Goal: Transaction & Acquisition: Obtain resource

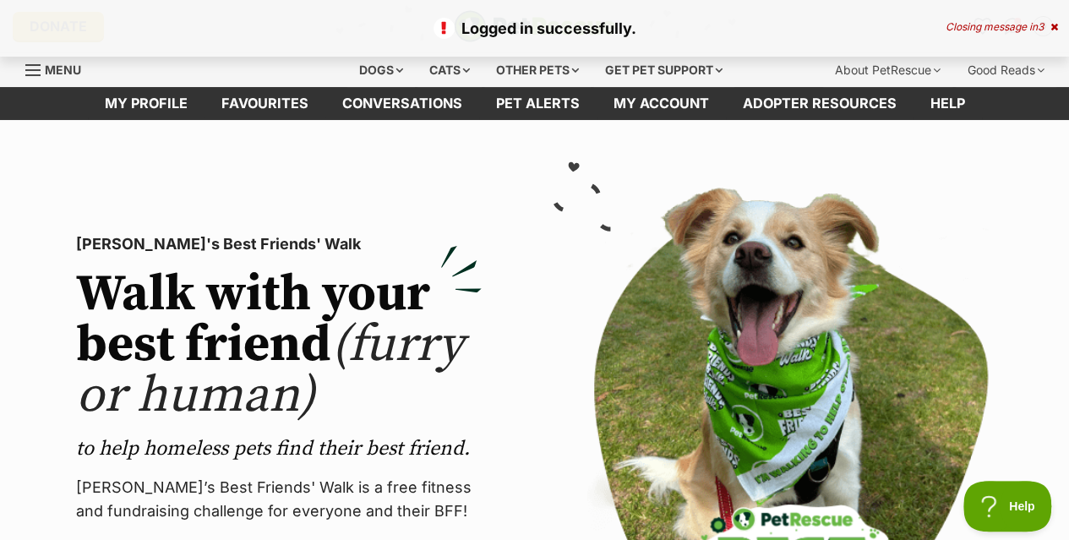
click at [265, 117] on link "Favourites" at bounding box center [264, 103] width 121 height 33
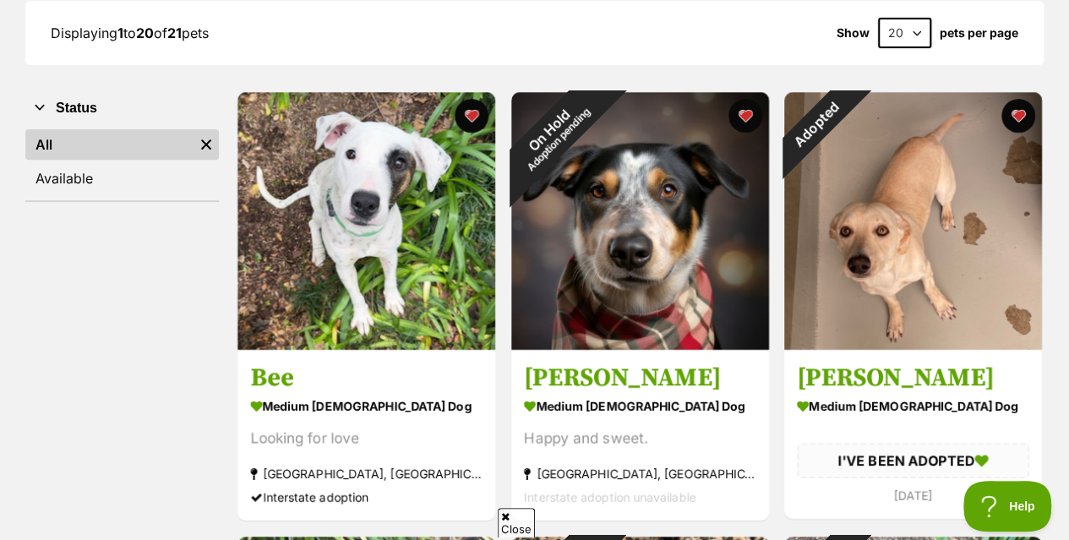
click at [406, 238] on img at bounding box center [366, 221] width 258 height 258
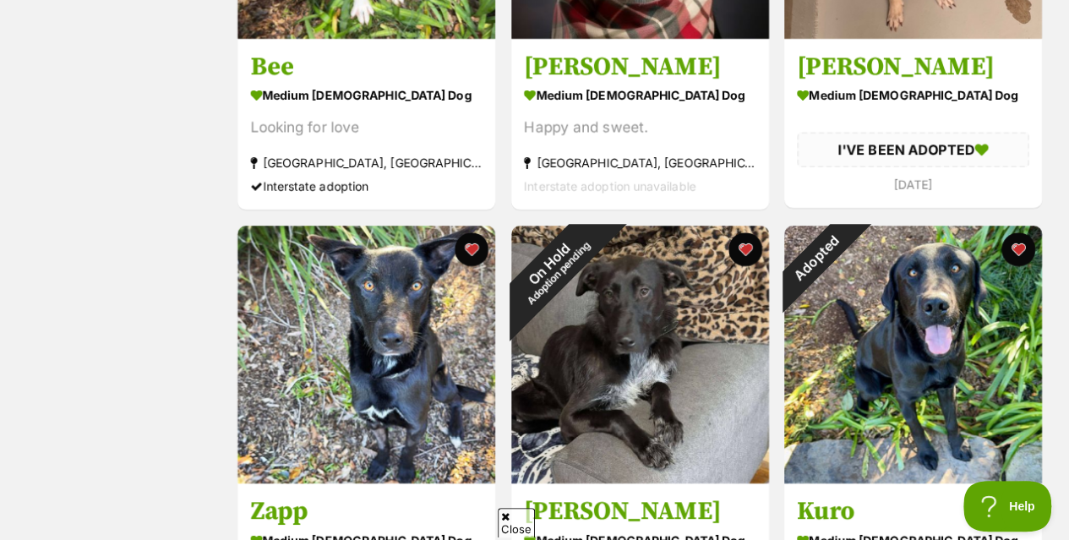
scroll to position [591, 0]
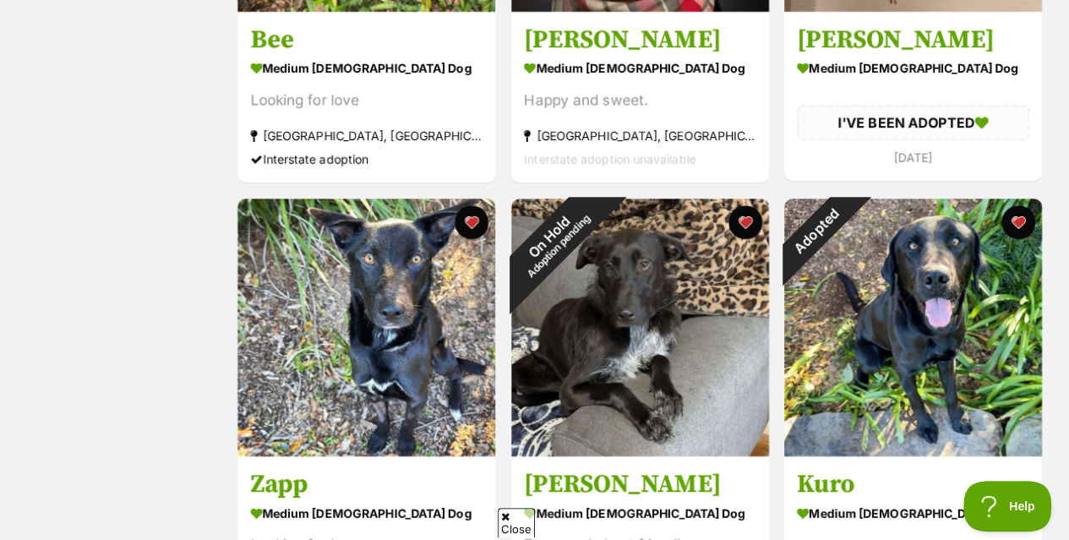
click at [416, 313] on img at bounding box center [366, 328] width 258 height 258
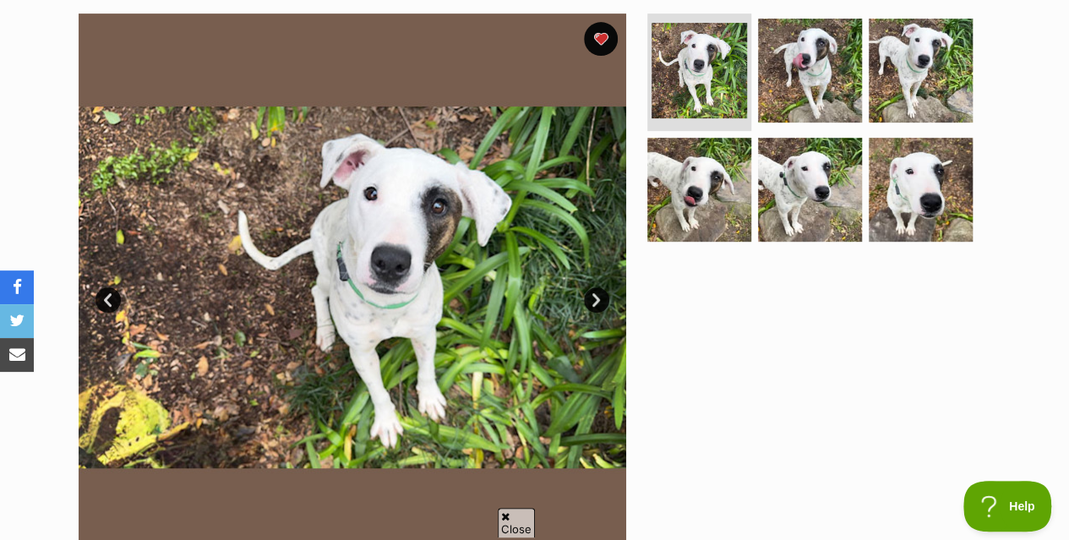
click at [591, 302] on link "Next" at bounding box center [596, 299] width 25 height 25
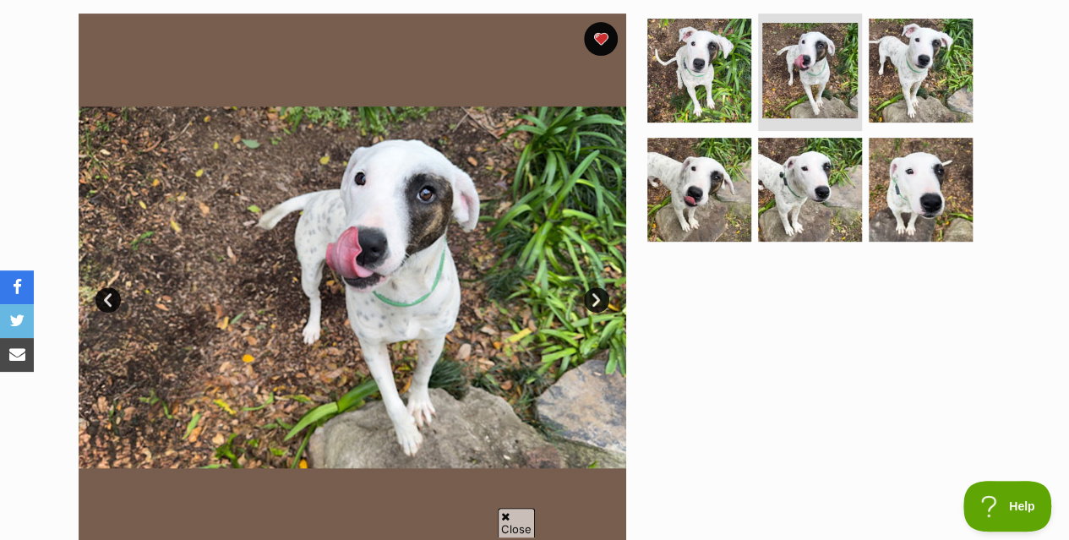
click at [591, 302] on link "Next" at bounding box center [596, 299] width 25 height 25
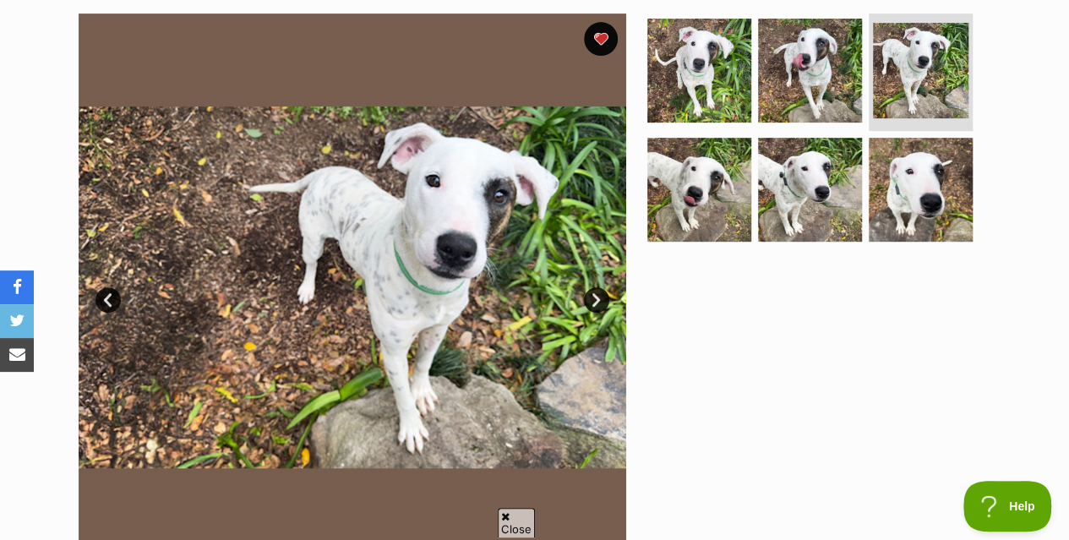
click at [591, 302] on link "Next" at bounding box center [596, 299] width 25 height 25
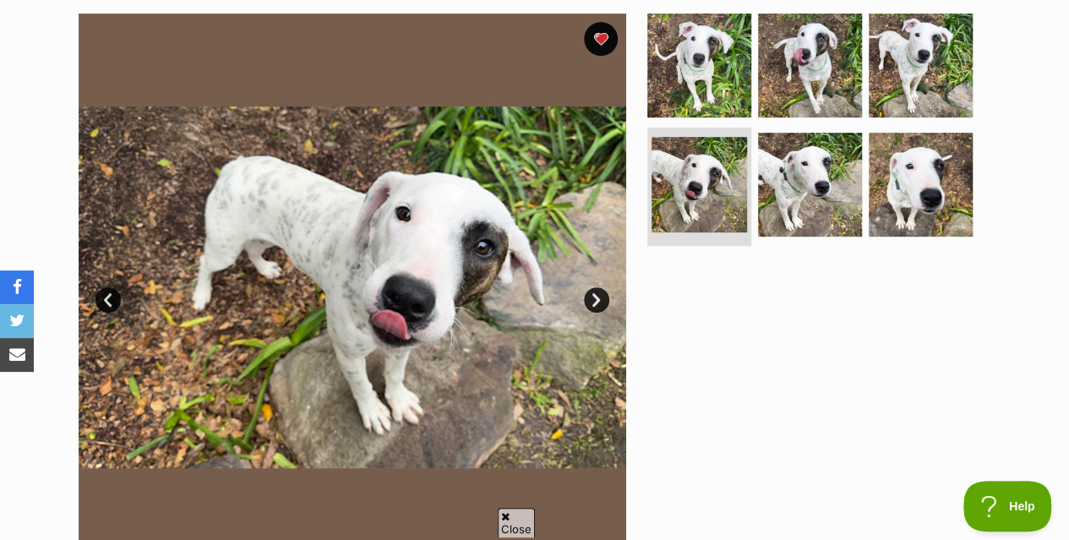
click at [591, 302] on link "Next" at bounding box center [596, 299] width 25 height 25
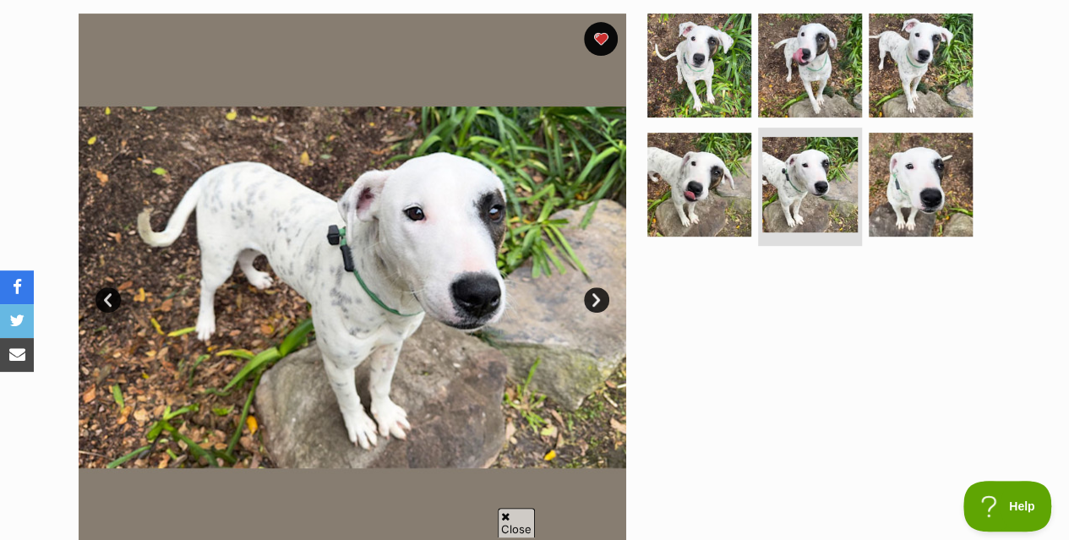
click at [592, 302] on link "Next" at bounding box center [596, 299] width 25 height 25
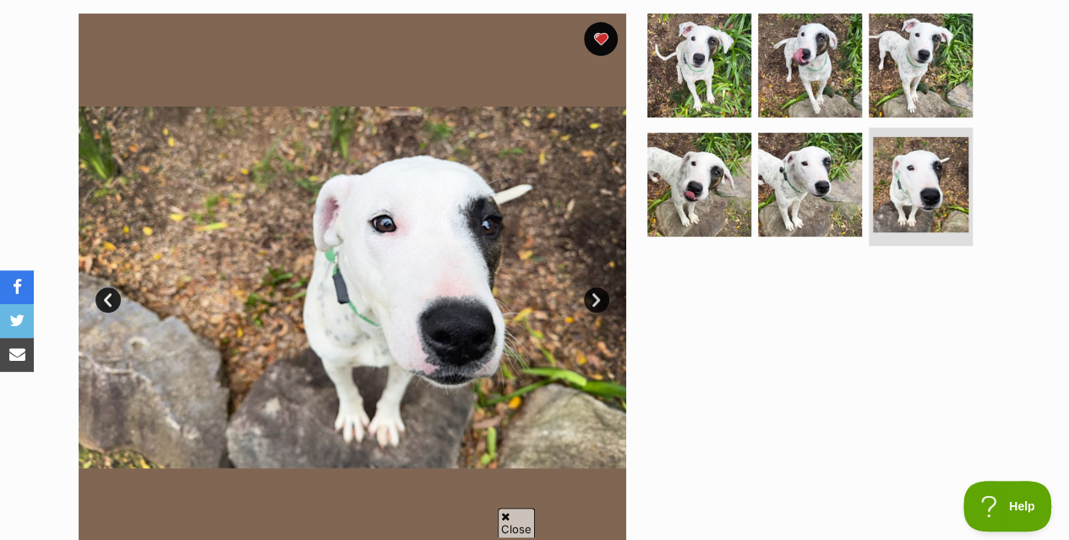
click at [592, 302] on link "Next" at bounding box center [596, 299] width 25 height 25
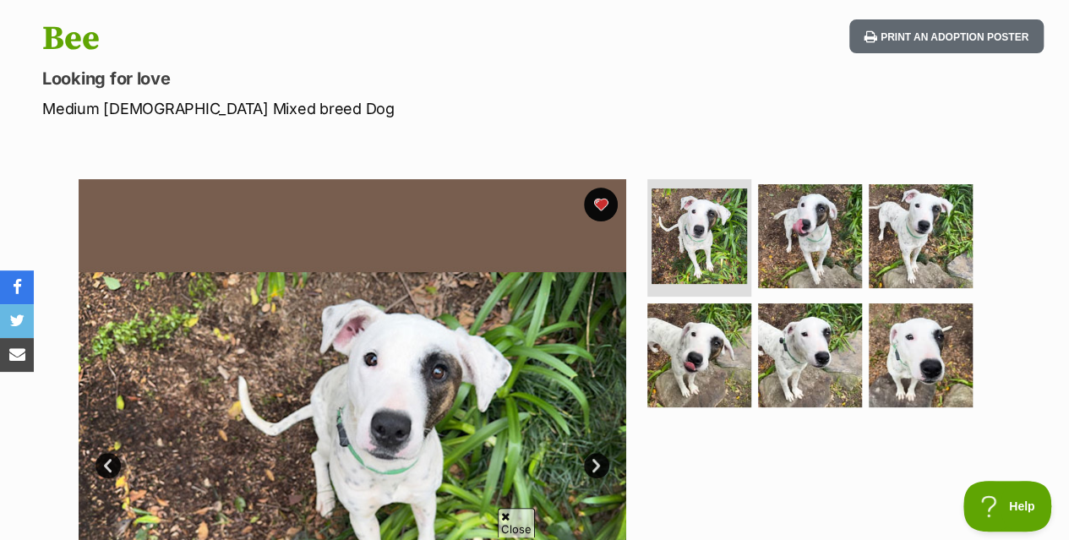
scroll to position [169, 0]
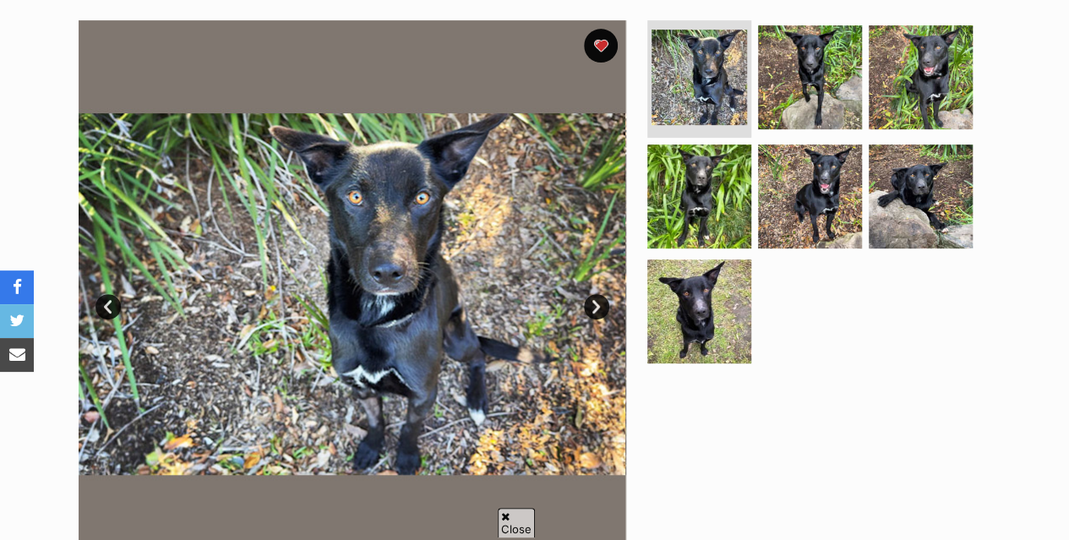
scroll to position [422, 0]
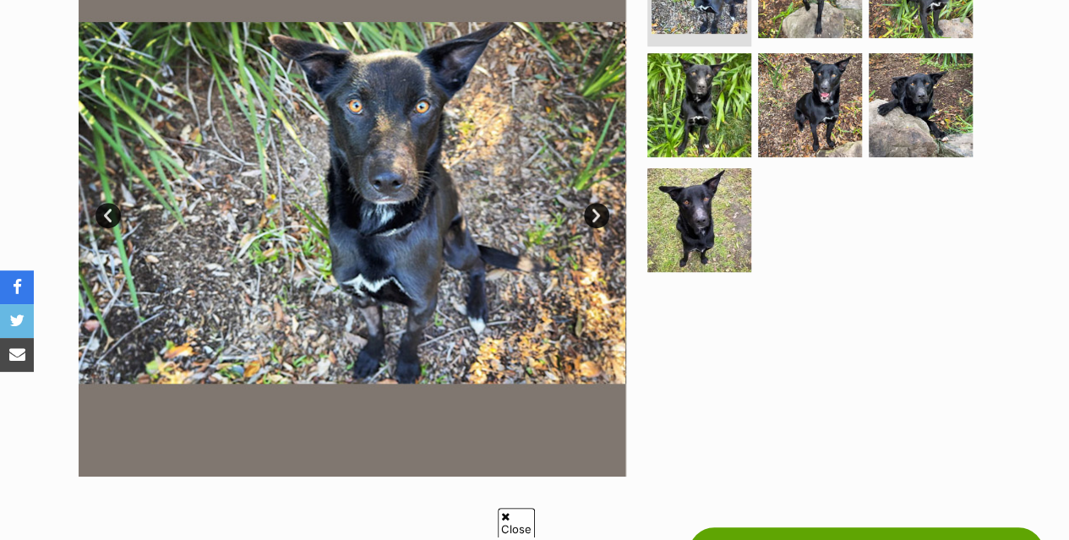
click at [595, 217] on link "Next" at bounding box center [596, 215] width 25 height 25
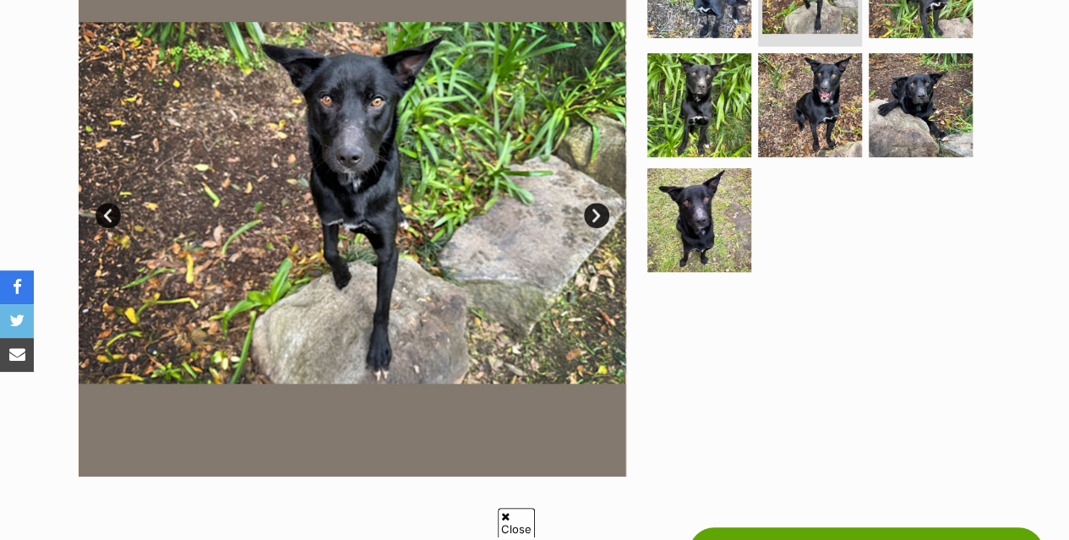
click at [596, 217] on link "Next" at bounding box center [596, 215] width 25 height 25
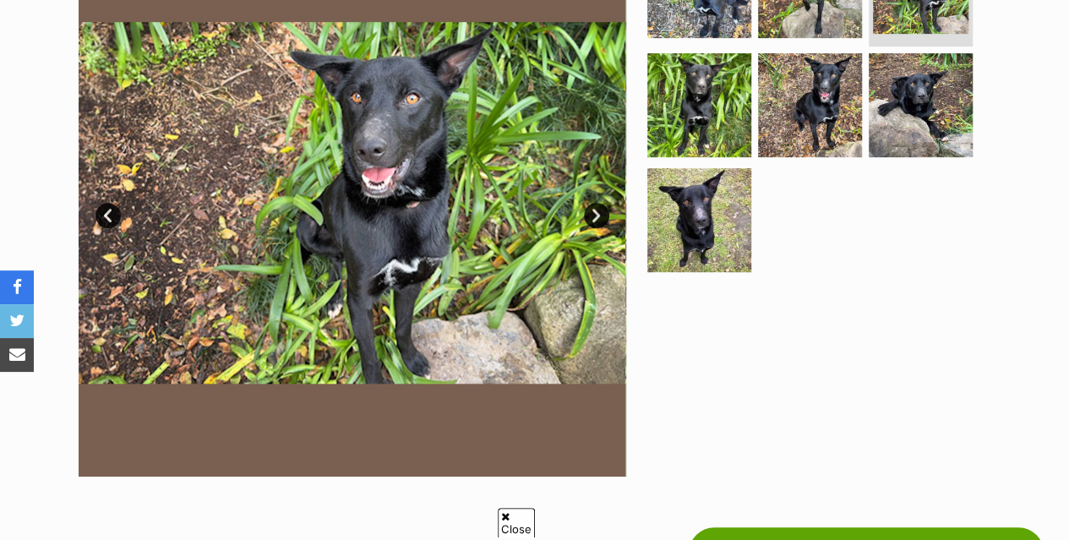
click at [596, 217] on link "Next" at bounding box center [596, 215] width 25 height 25
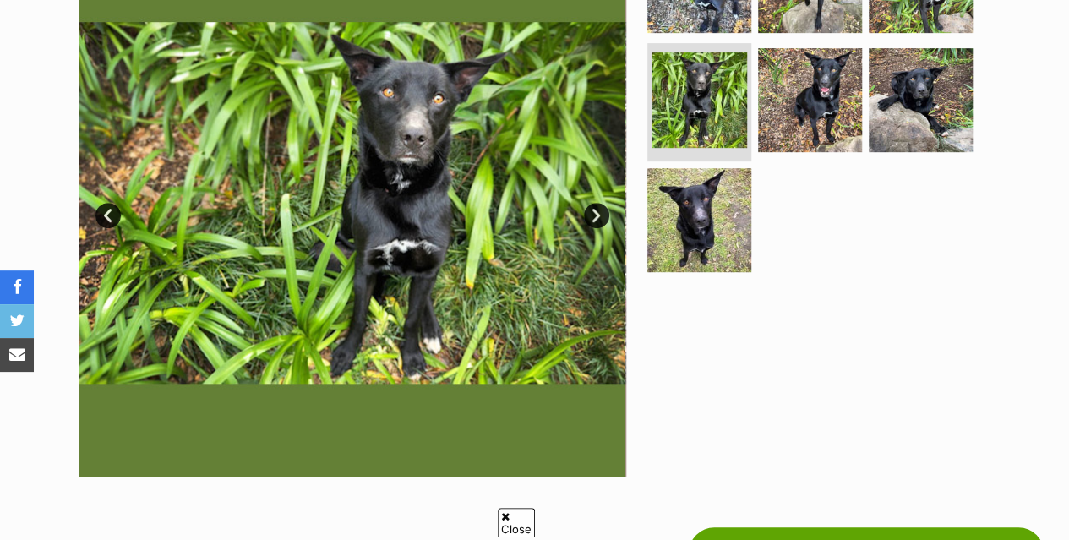
click at [596, 217] on link "Next" at bounding box center [596, 215] width 25 height 25
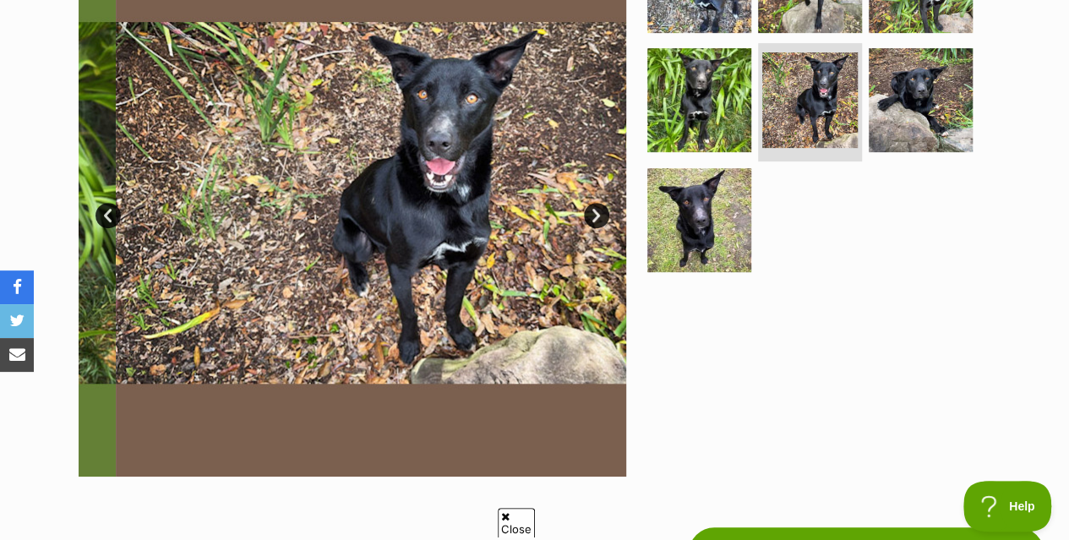
scroll to position [0, 0]
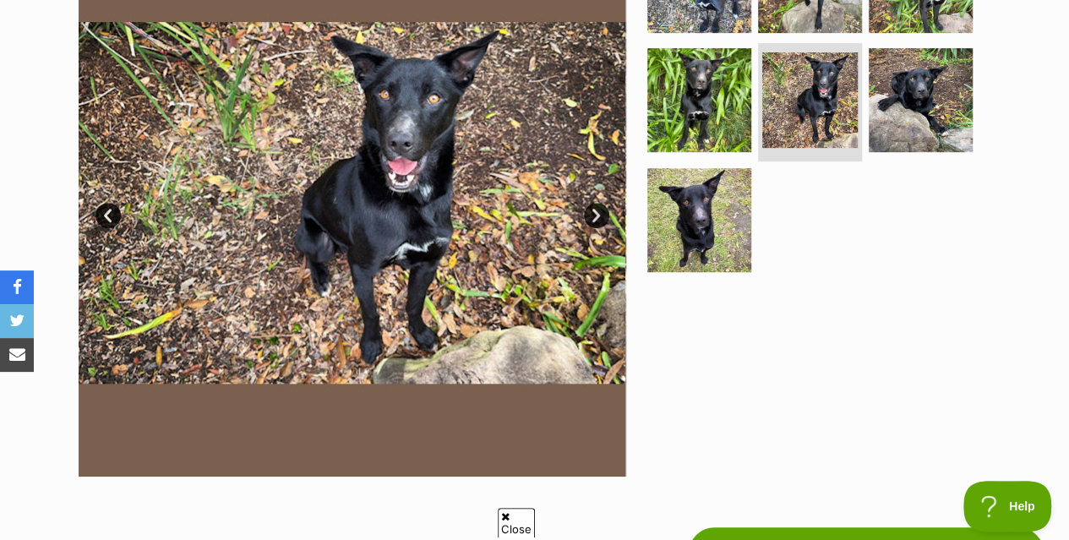
click at [596, 217] on link "Next" at bounding box center [596, 215] width 25 height 25
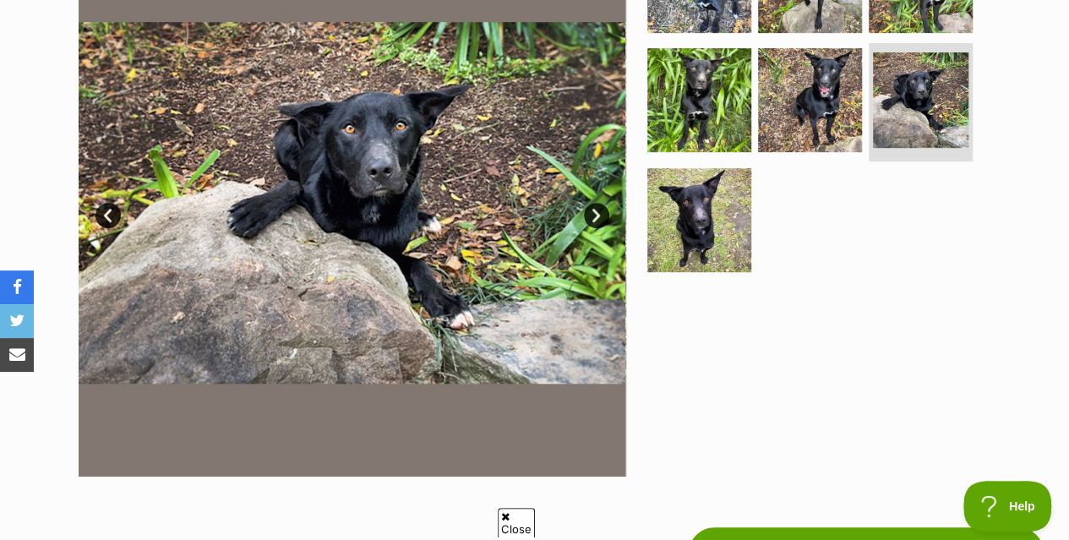
click at [596, 217] on link "Next" at bounding box center [596, 215] width 25 height 25
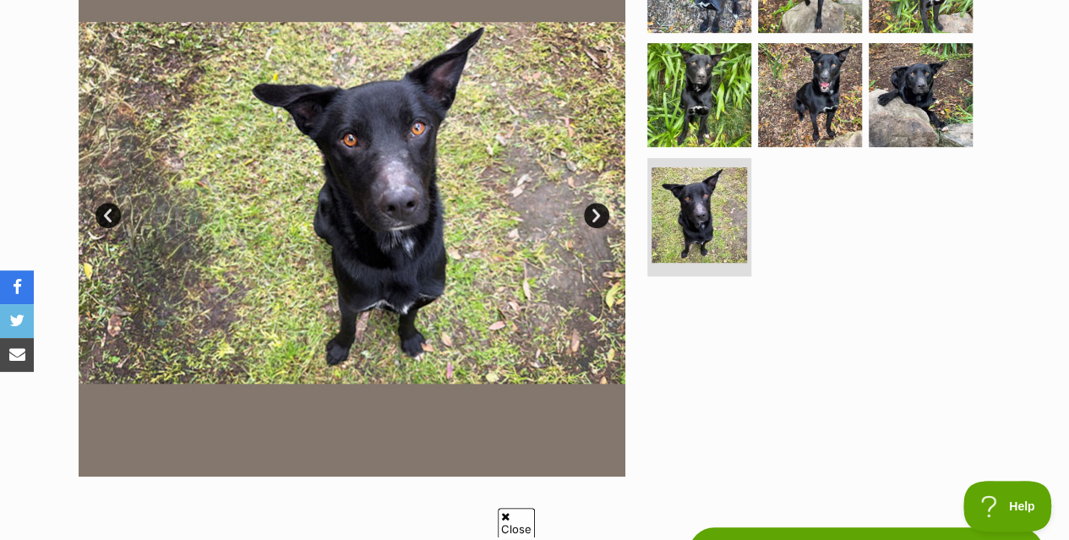
click at [596, 217] on link "Next" at bounding box center [596, 215] width 25 height 25
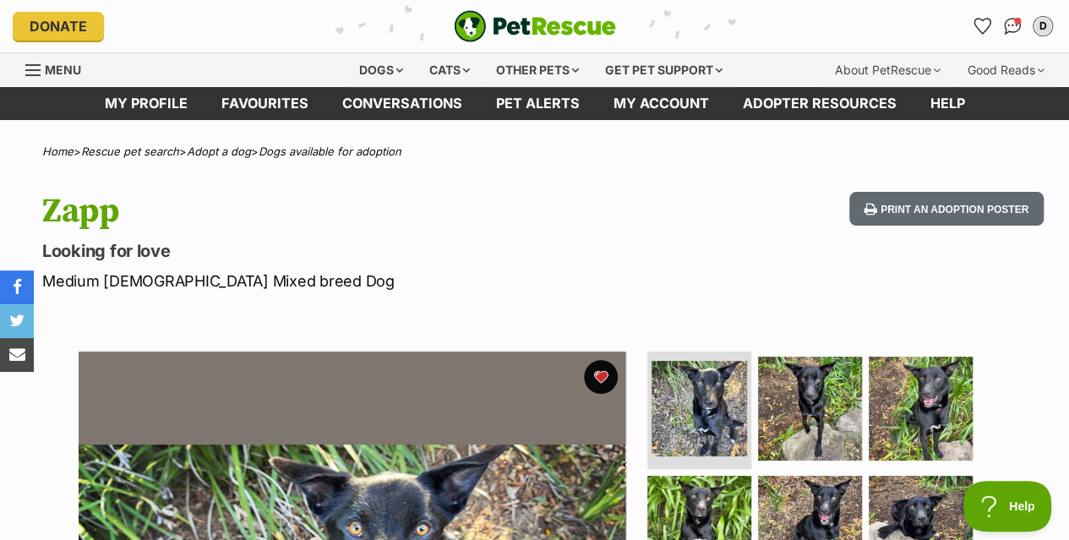
click at [276, 103] on link "Favourites" at bounding box center [264, 103] width 121 height 33
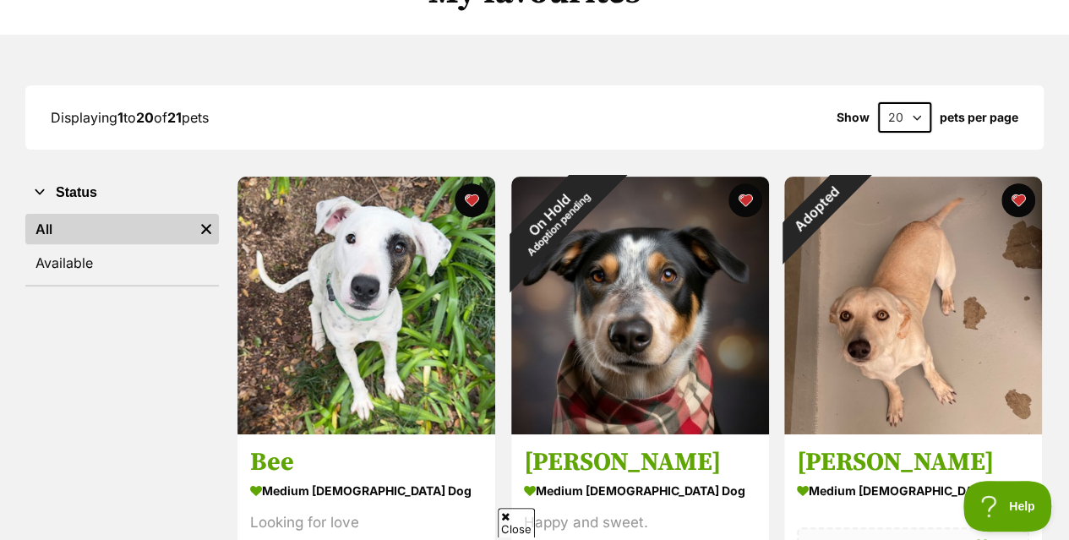
scroll to position [169, 0]
click at [346, 406] on img at bounding box center [366, 306] width 258 height 258
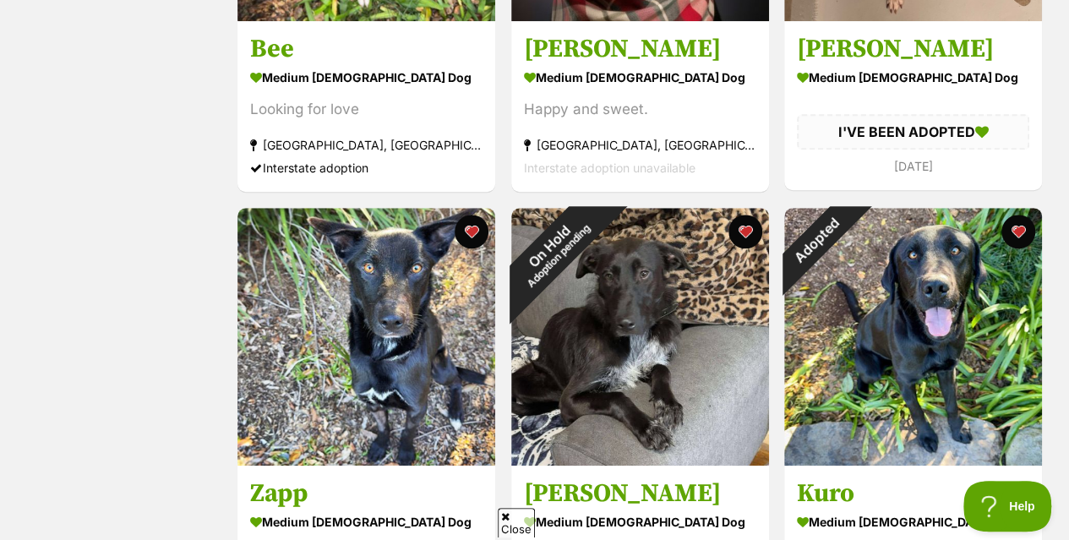
scroll to position [591, 0]
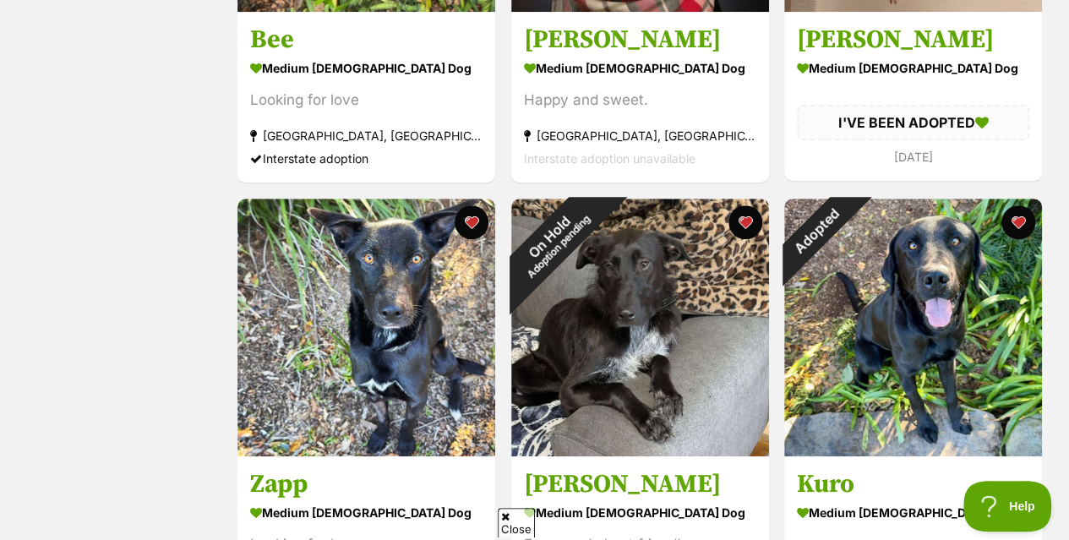
click at [395, 302] on img at bounding box center [366, 328] width 258 height 258
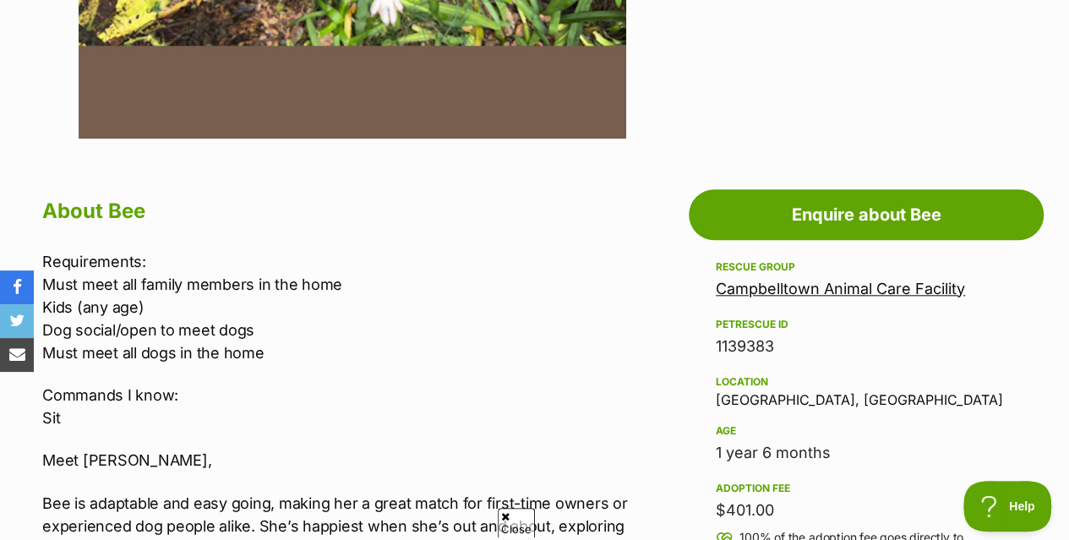
scroll to position [929, 0]
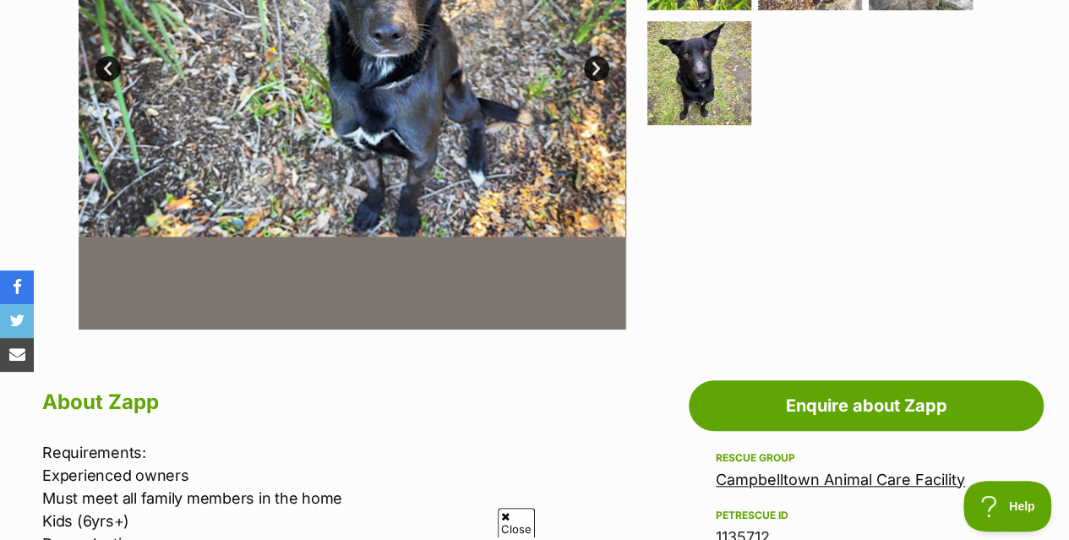
scroll to position [676, 0]
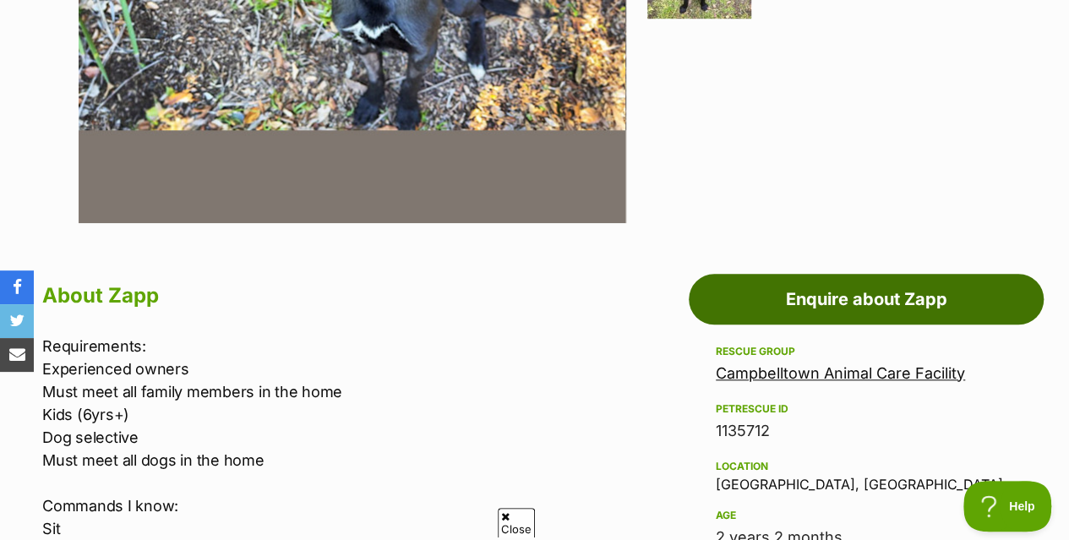
click at [836, 302] on link "Enquire about Zapp" at bounding box center [866, 299] width 355 height 51
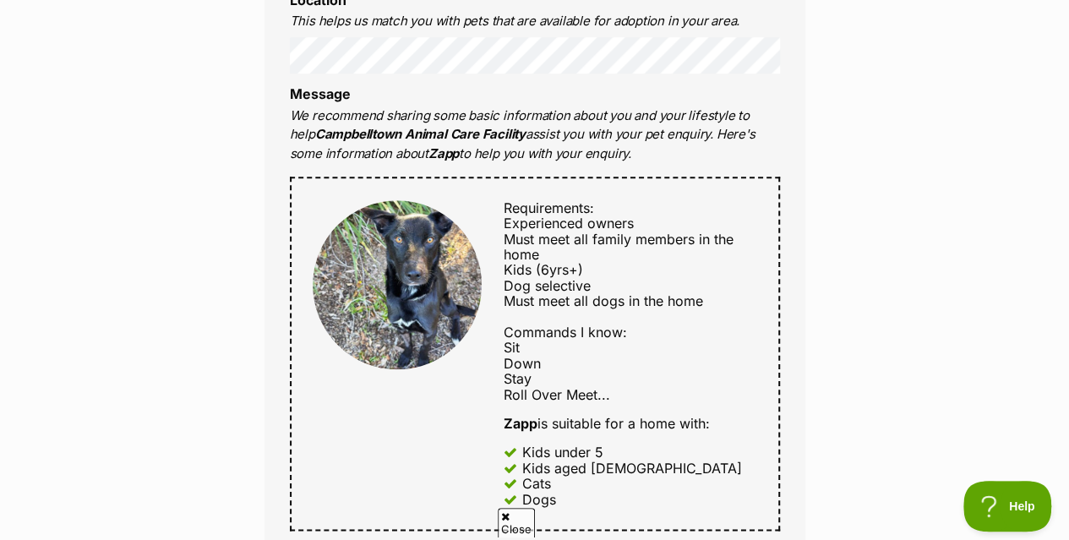
scroll to position [929, 0]
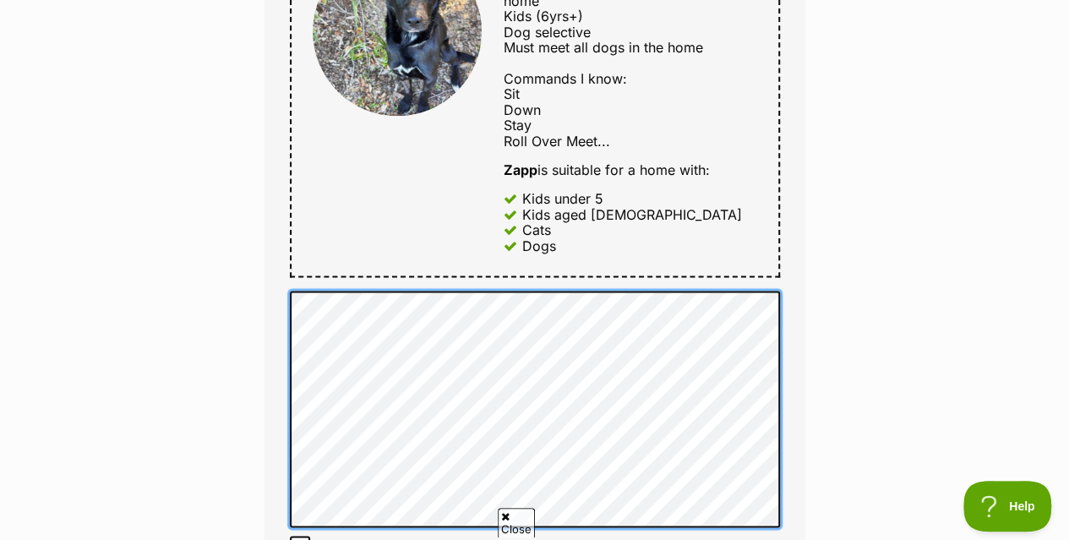
click at [279, 297] on div "Full name Dave Email We require this to be able to send you communications rega…" at bounding box center [534, 80] width 541 height 1213
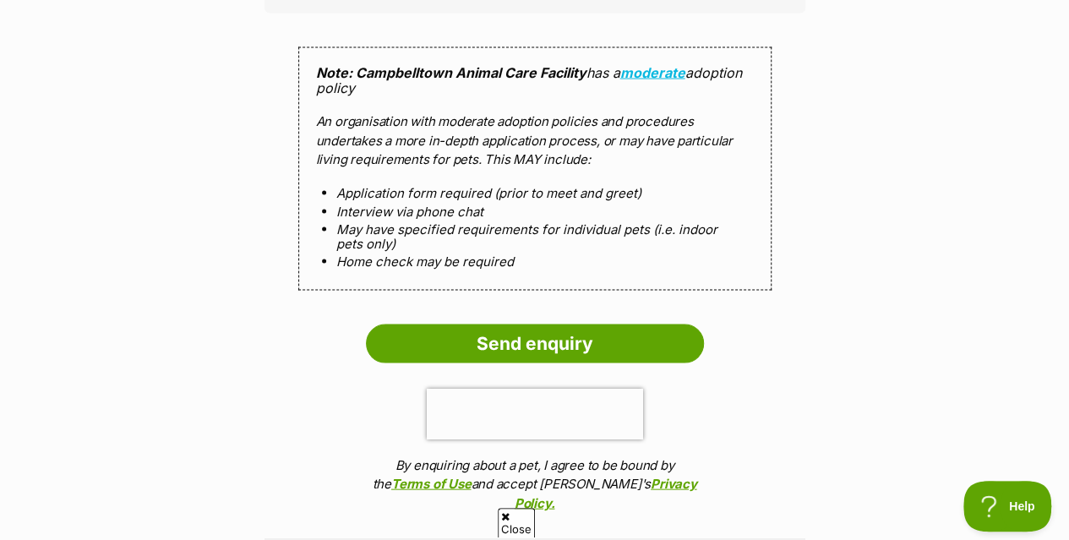
scroll to position [1605, 0]
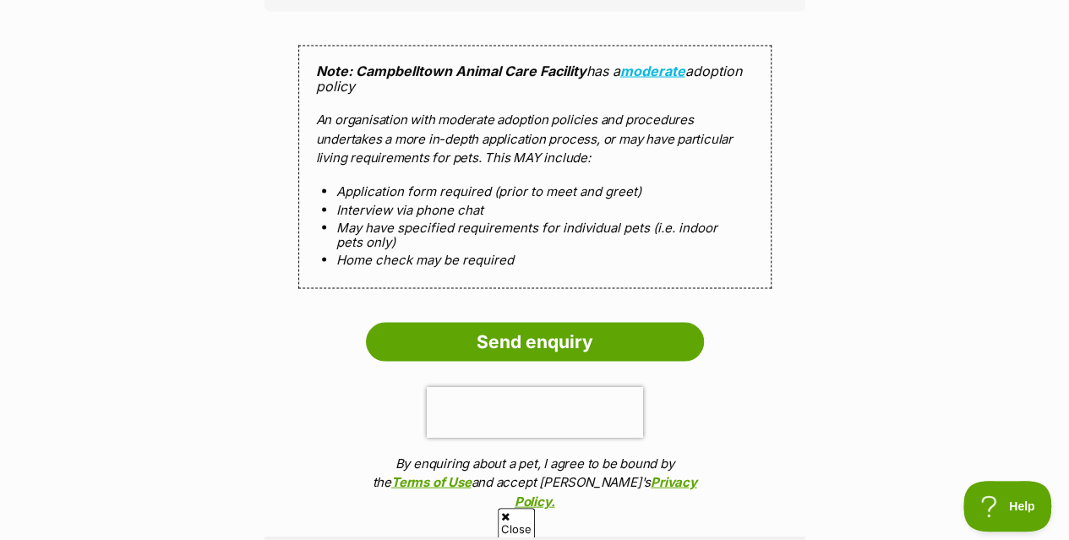
click at [521, 340] on input "Send enquiry" at bounding box center [535, 342] width 338 height 39
